Goal: Navigation & Orientation: Find specific page/section

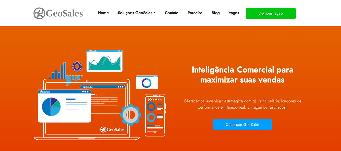
click at [38, 13] on img at bounding box center [58, 13] width 50 height 14
click at [108, 13] on link "Home" at bounding box center [103, 13] width 15 height 10
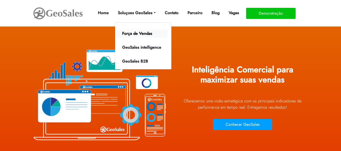
click at [139, 33] on link "Força de Vendas" at bounding box center [141, 33] width 51 height 8
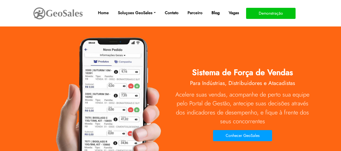
click at [216, 14] on link "Blog" at bounding box center [215, 13] width 12 height 10
